Goal: Navigation & Orientation: Understand site structure

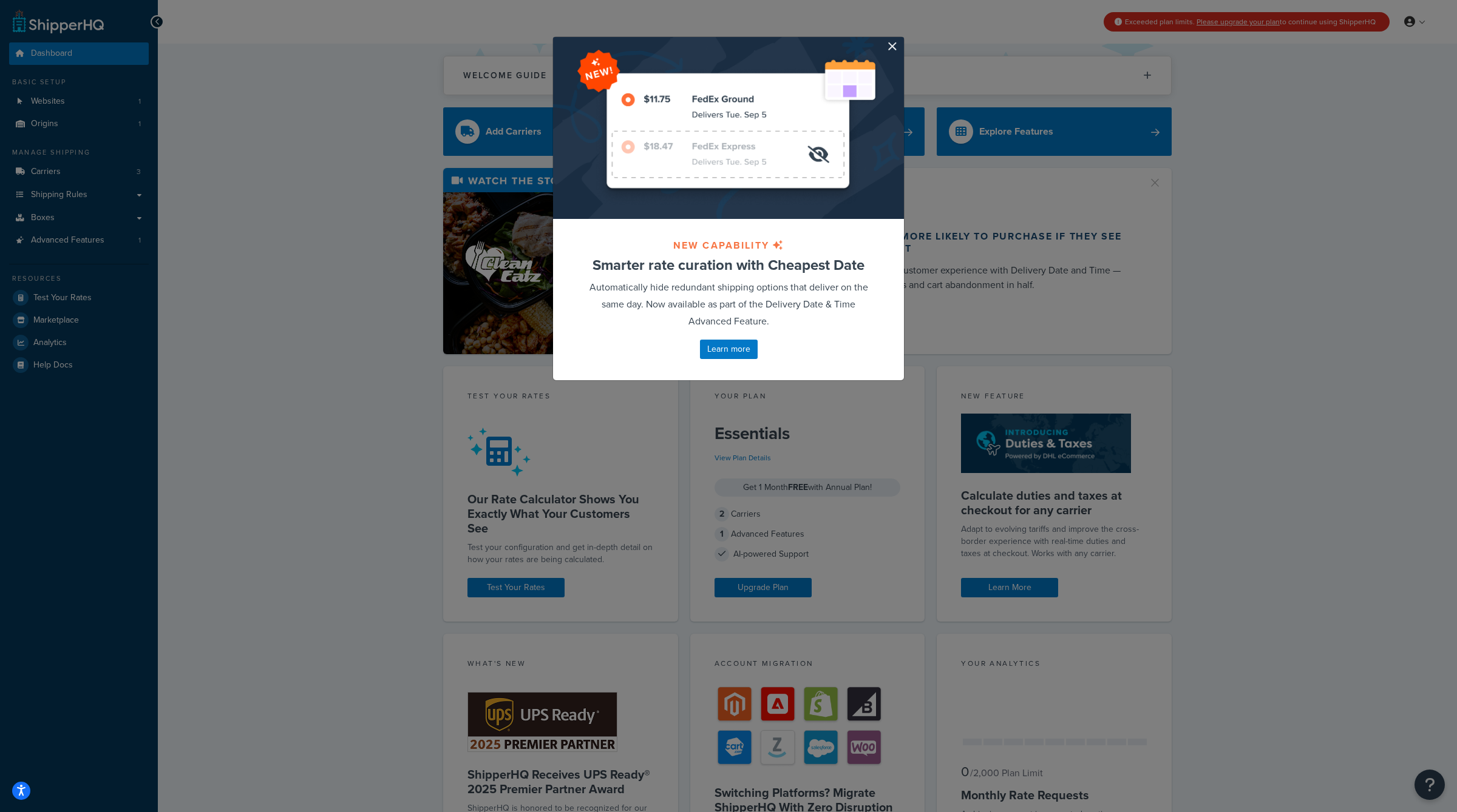
click at [900, 47] on div at bounding box center [728, 127] width 351 height 182
click at [900, 40] on button "button" at bounding box center [901, 38] width 3 height 3
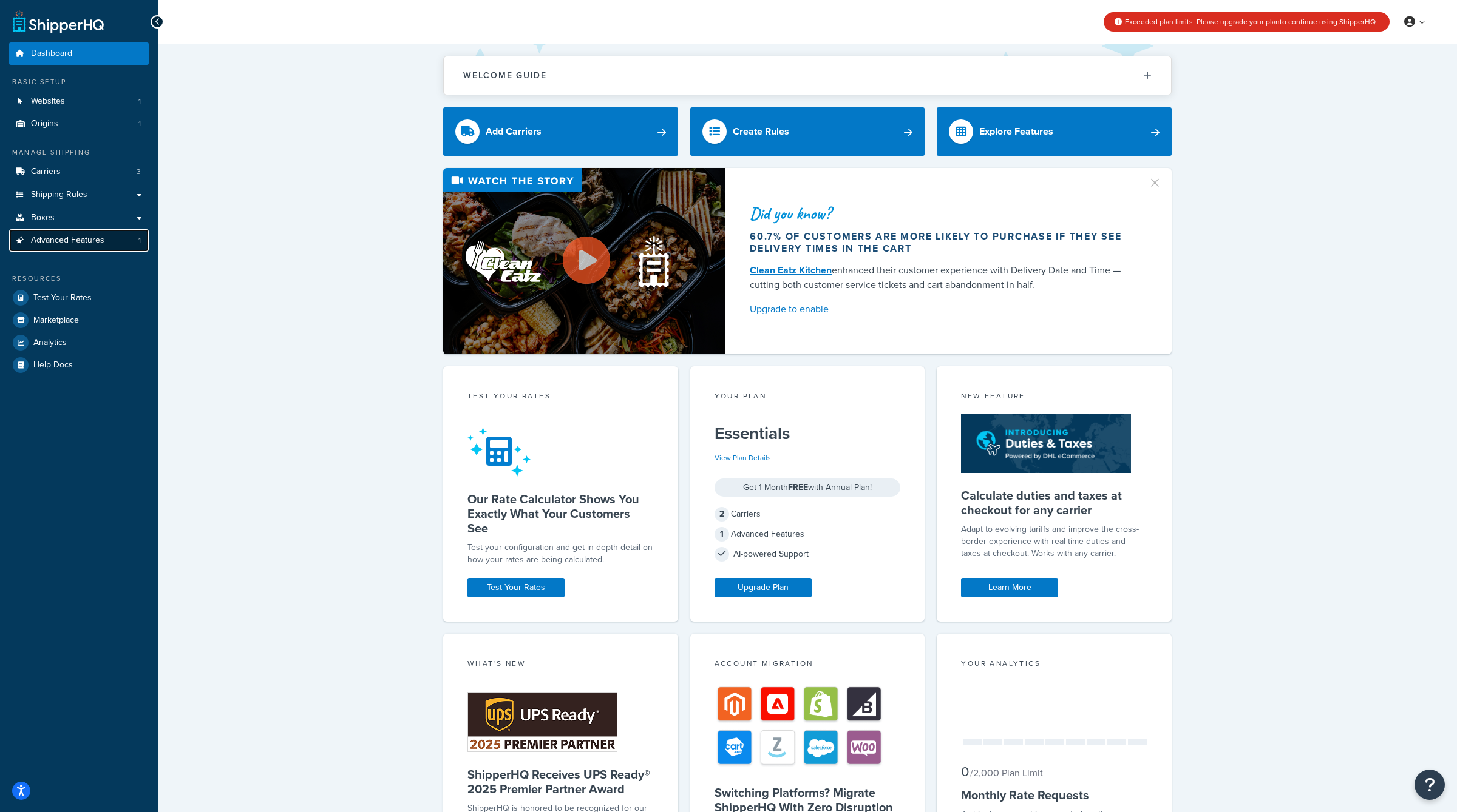
click at [69, 243] on span "Advanced Features" at bounding box center [68, 240] width 73 height 10
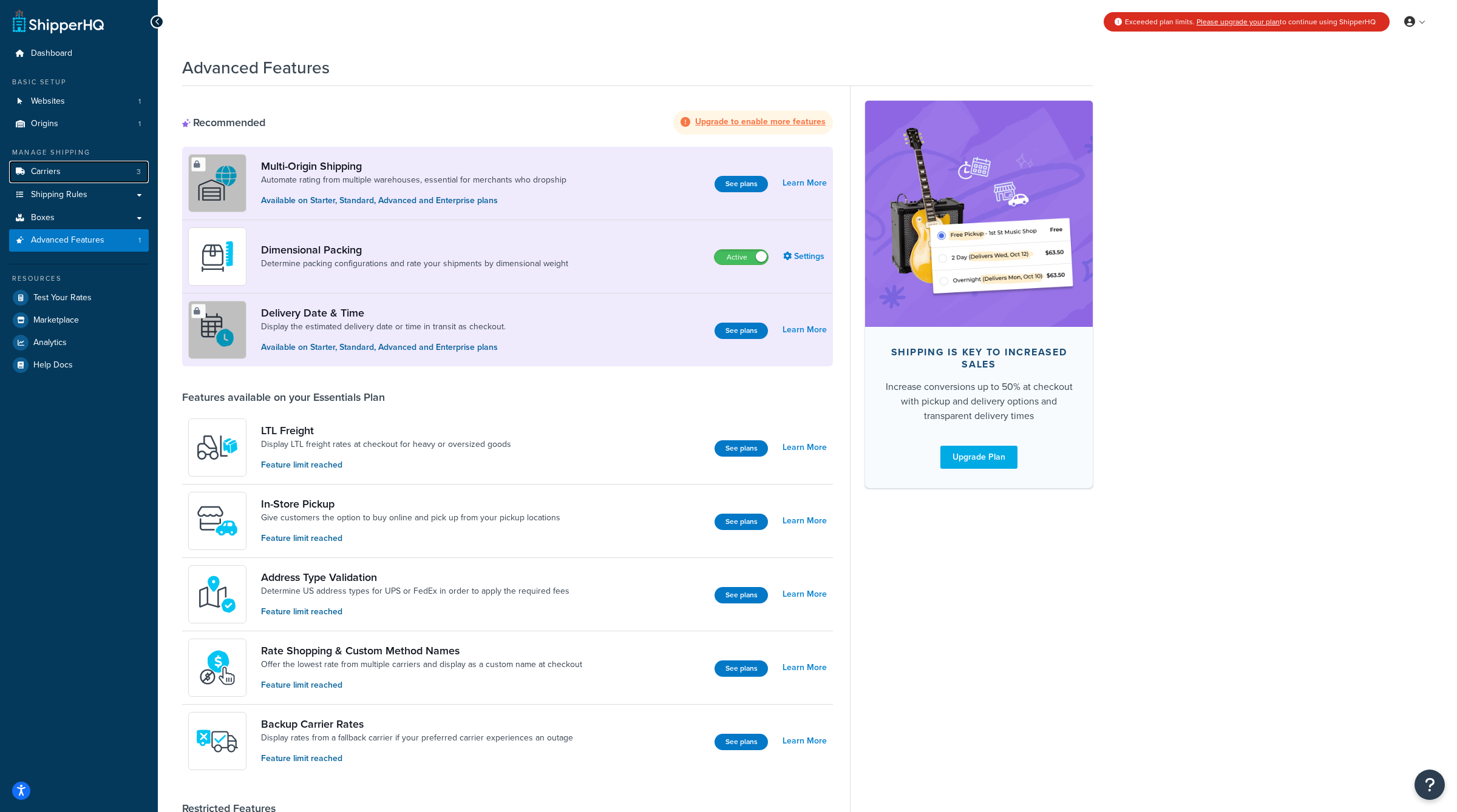
click at [78, 168] on link "Carriers 3" at bounding box center [79, 171] width 139 height 22
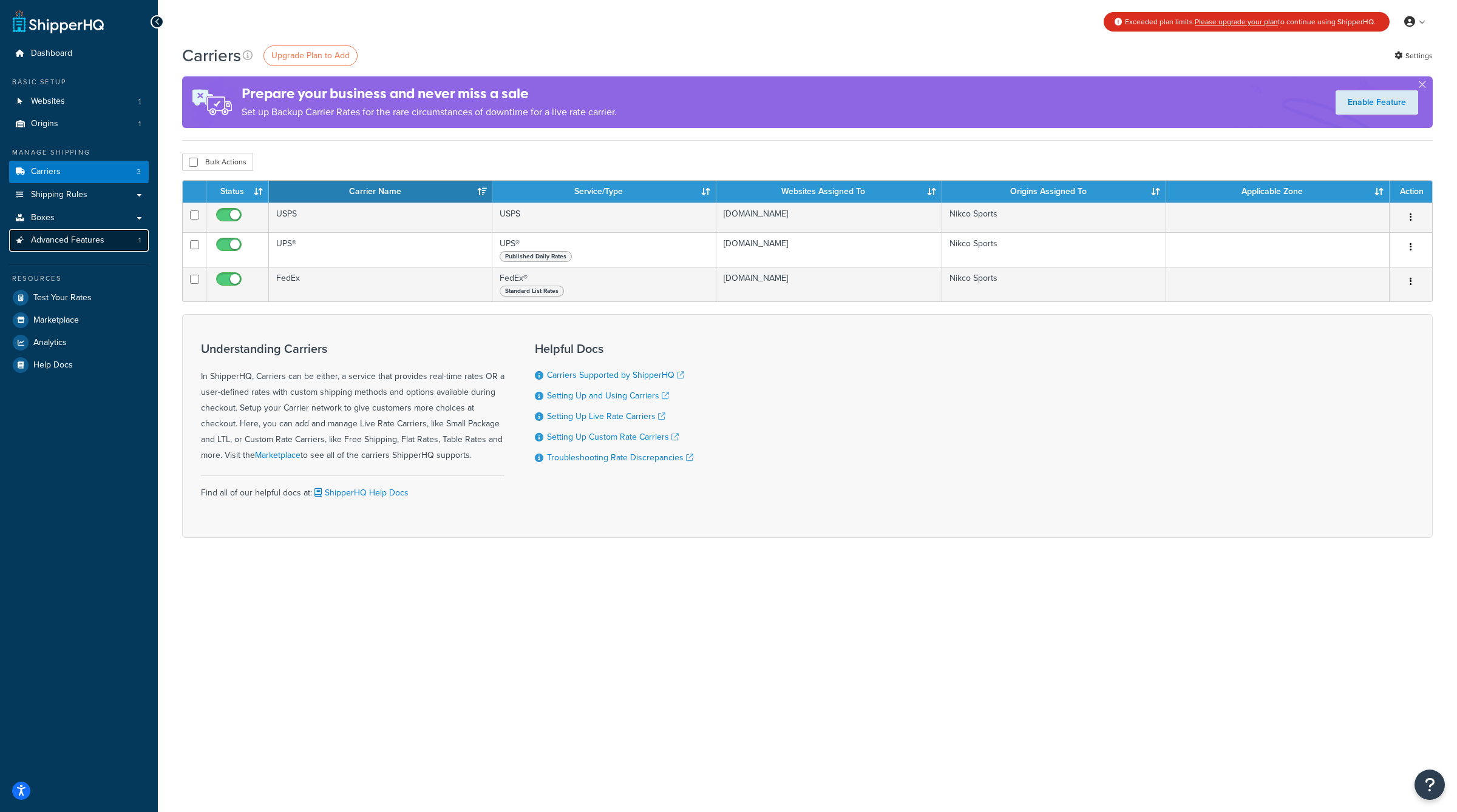
click at [89, 247] on link "Advanced Features 1" at bounding box center [79, 240] width 139 height 22
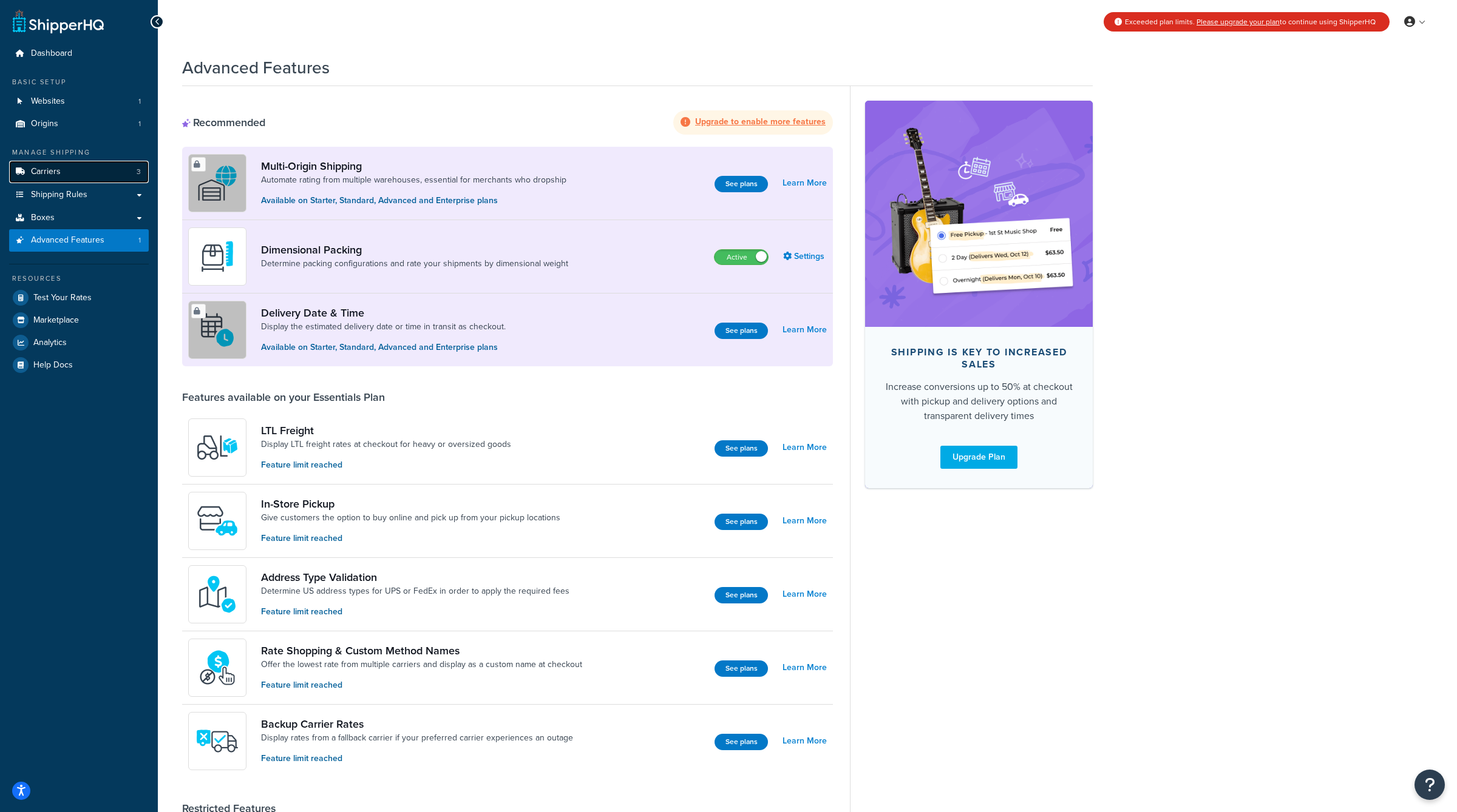
click at [94, 166] on link "Carriers 3" at bounding box center [79, 171] width 139 height 22
